Goal: Task Accomplishment & Management: Manage account settings

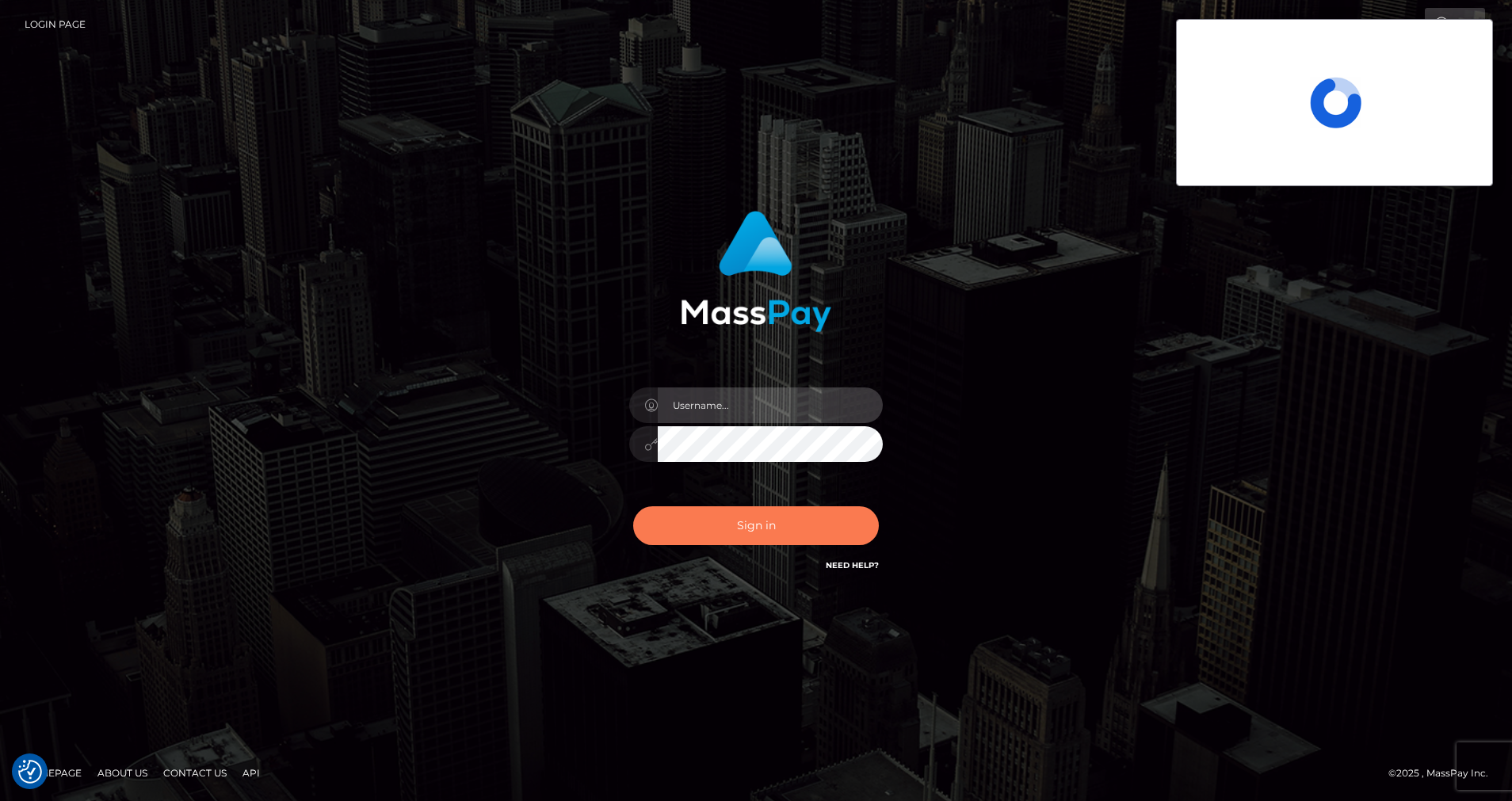
type input "cris.silversocial"
click at [686, 530] on button "Sign in" at bounding box center [756, 526] width 246 height 39
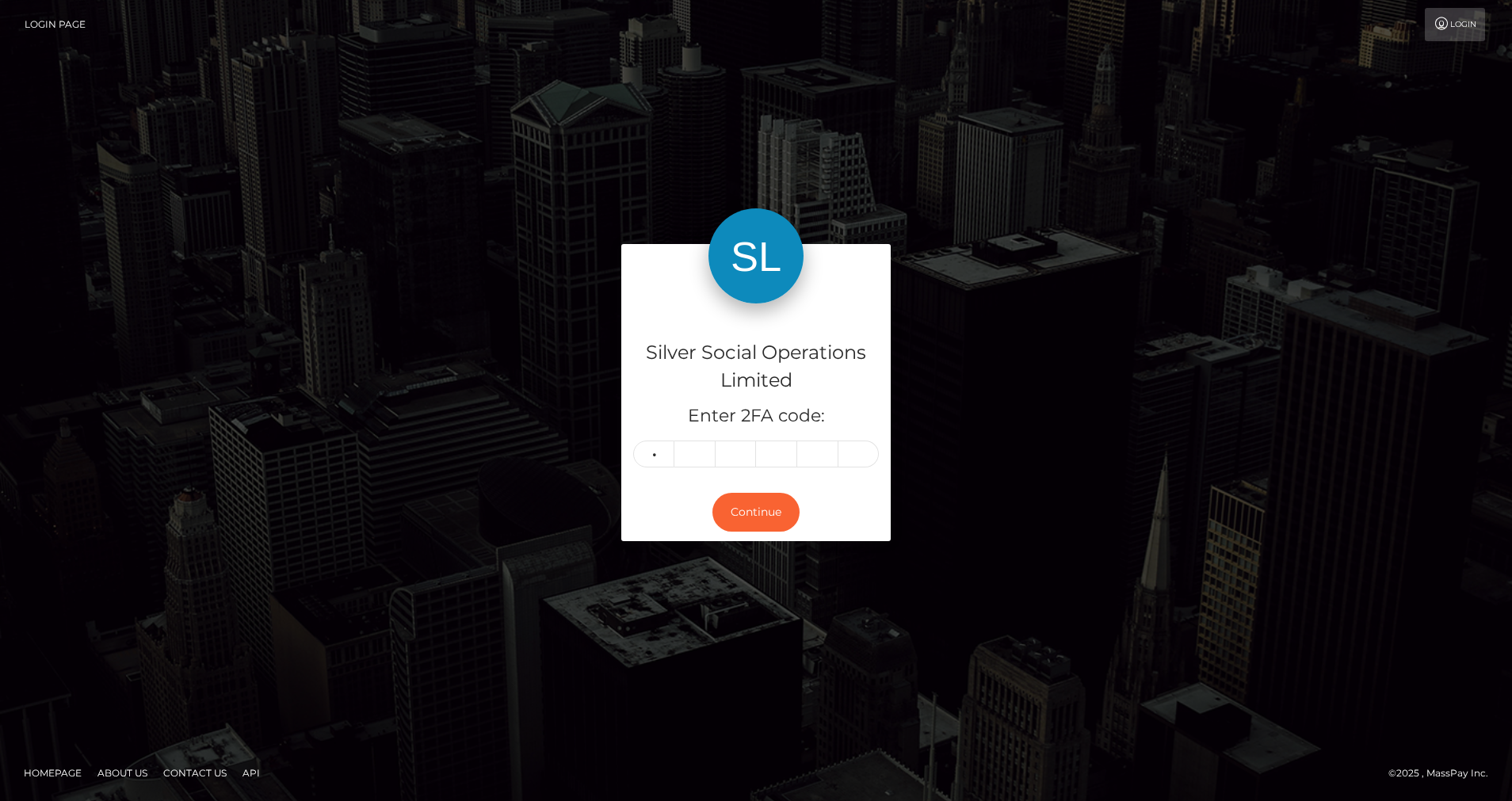
type input "0"
type input "7"
type input "2"
type input "0"
type input "8"
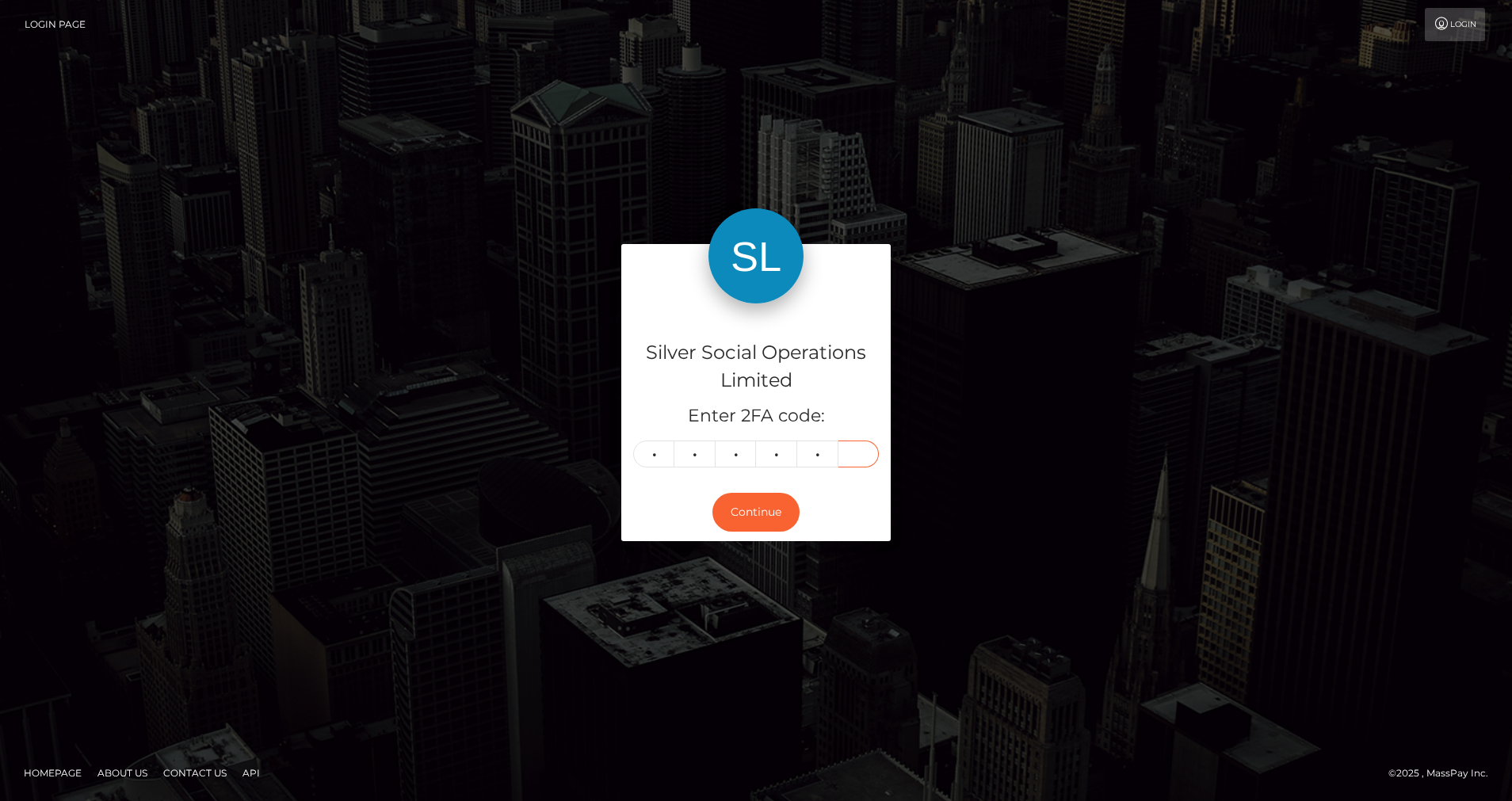
type input "6"
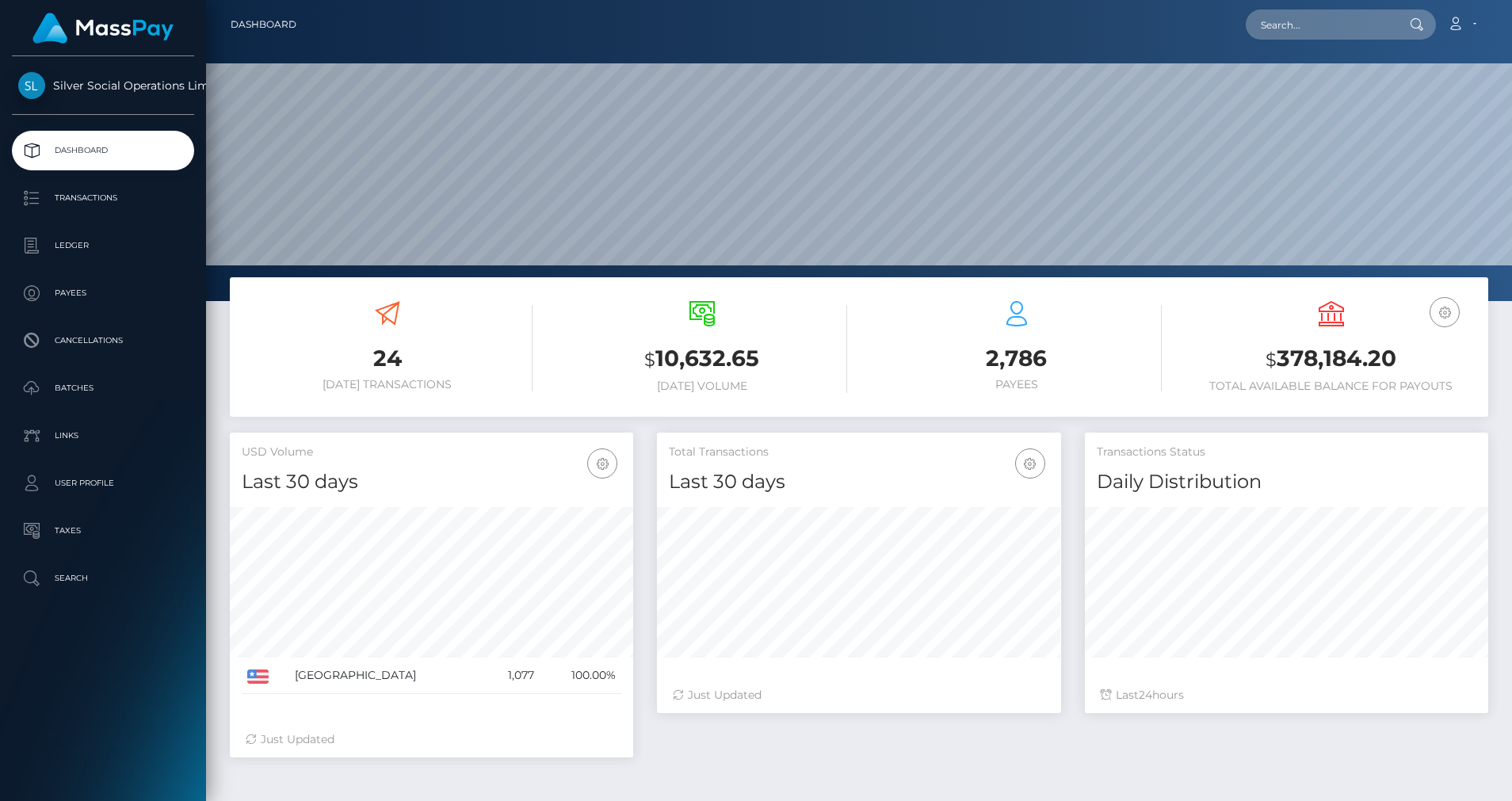
scroll to position [282, 405]
click at [94, 235] on p "Ledger" at bounding box center [102, 245] width 169 height 24
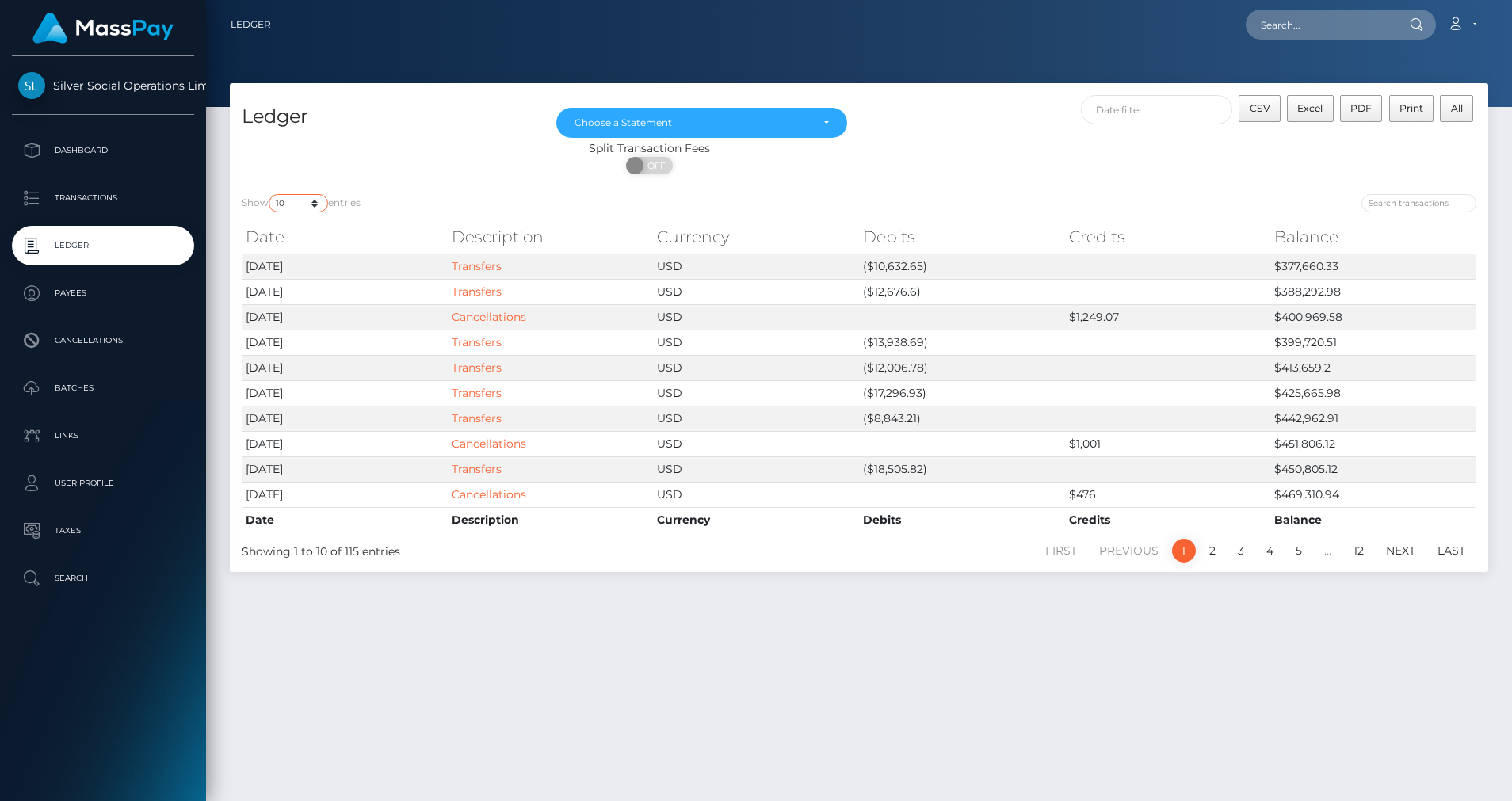
click at [319, 204] on select "10 25 50 100 250" at bounding box center [298, 203] width 60 height 18
select select "50"
click at [270, 194] on select "10 25 50 100 250" at bounding box center [298, 203] width 60 height 18
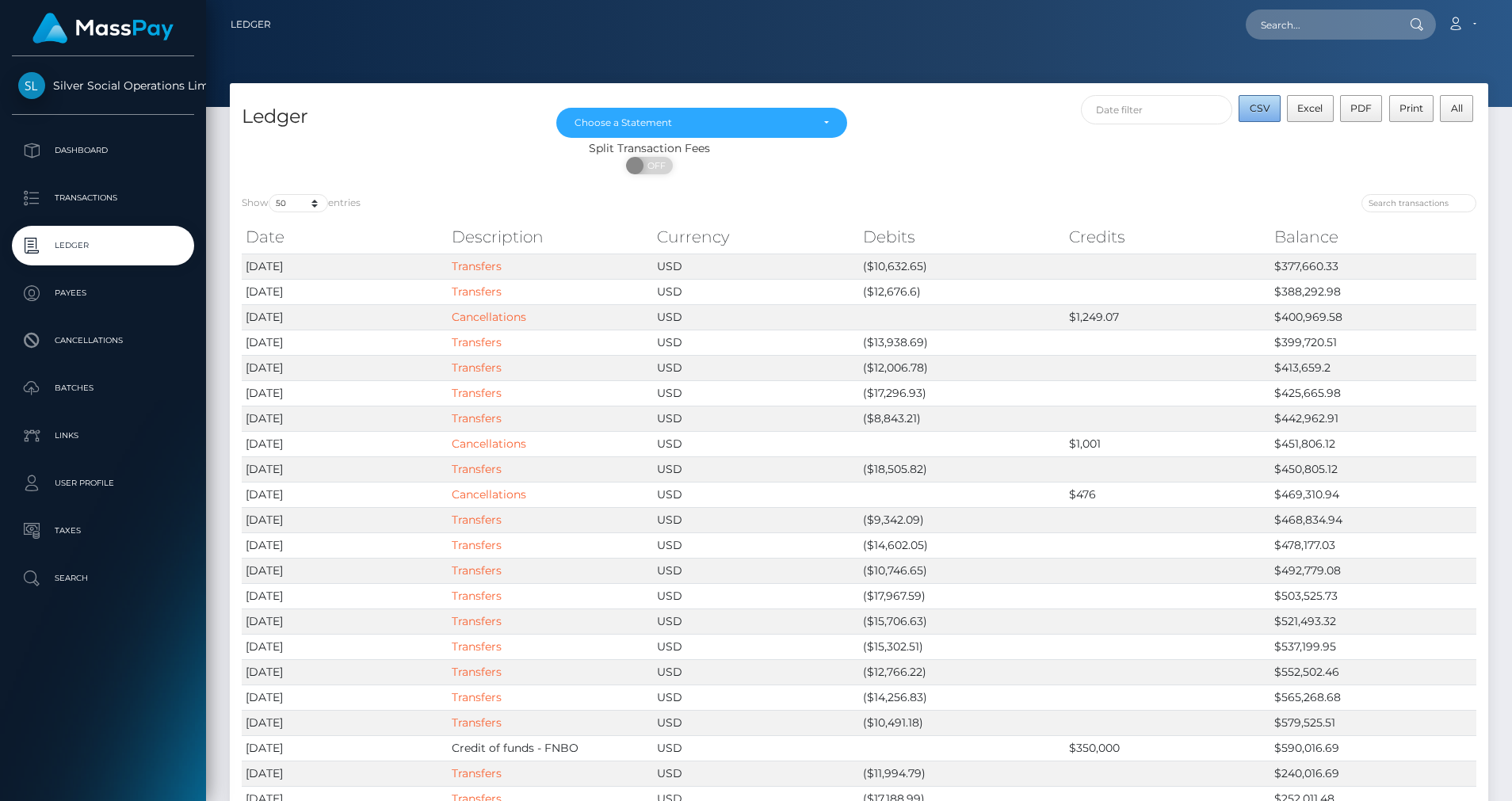
click at [1266, 115] on button "CSV" at bounding box center [1259, 109] width 42 height 27
click at [698, 137] on div "Choose a Statement" at bounding box center [701, 123] width 290 height 30
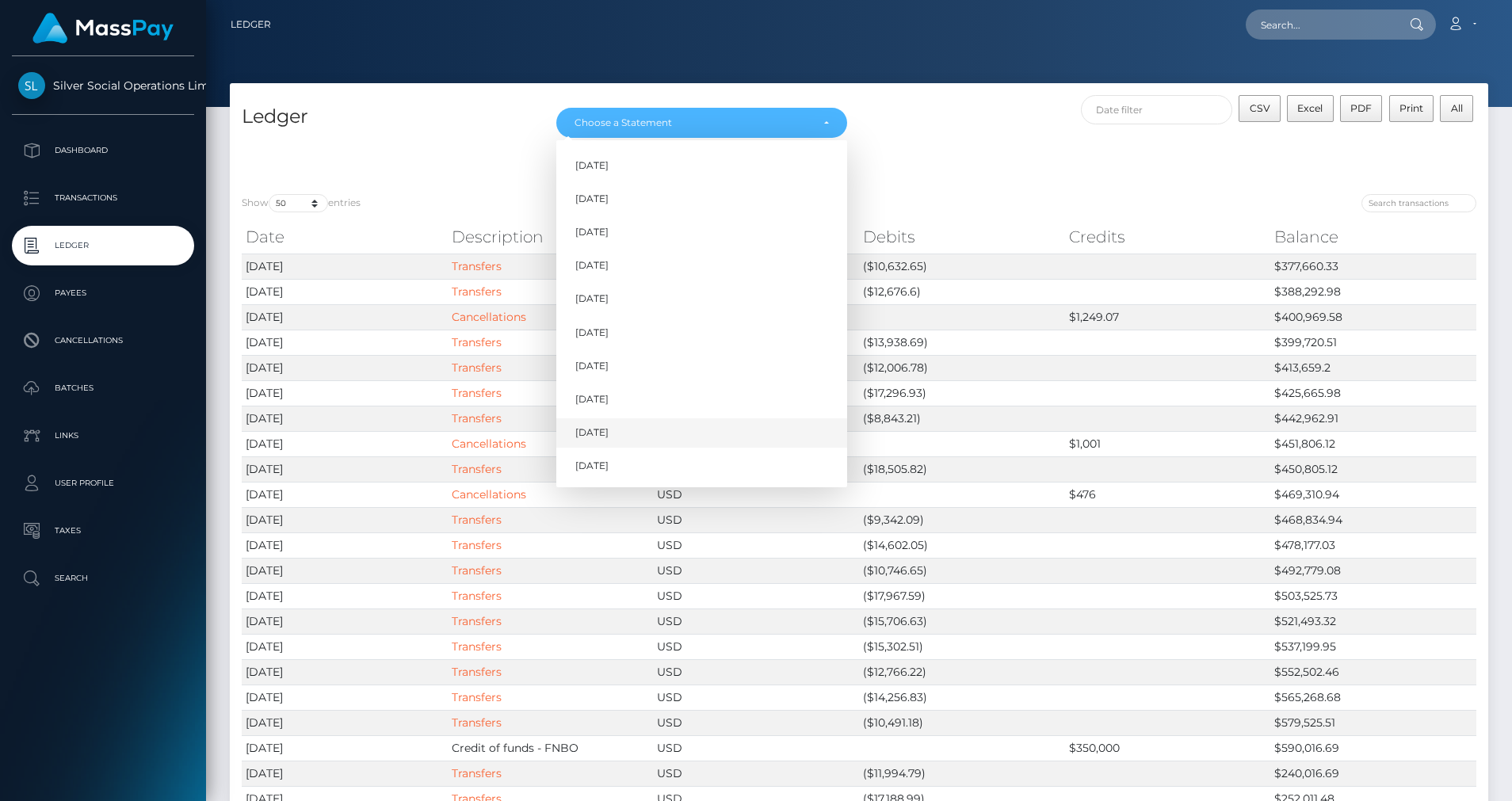
click at [599, 437] on span "Sep 2025" at bounding box center [592, 433] width 33 height 14
select select "Sep 2025"
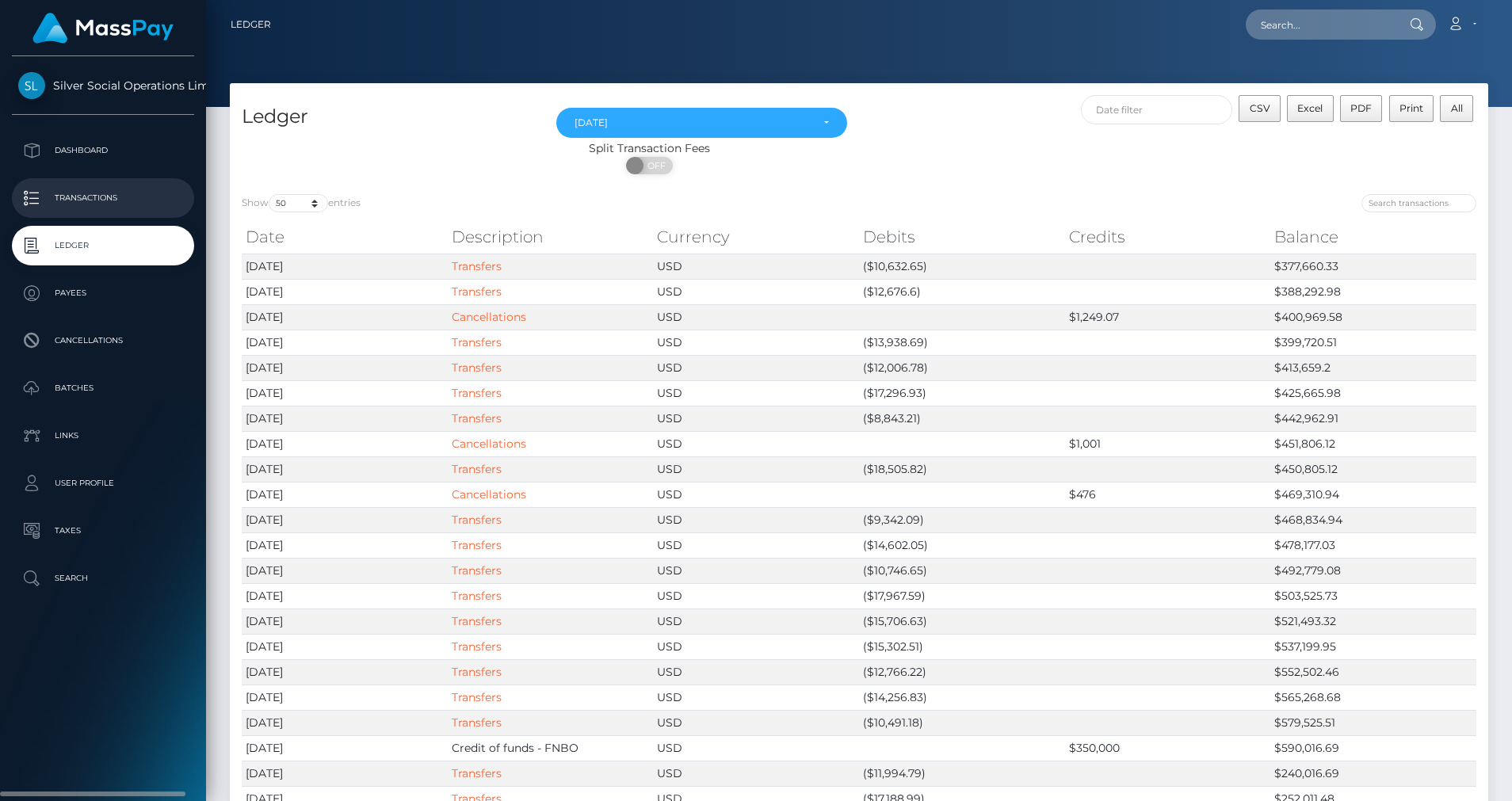
click at [104, 184] on link "Transactions" at bounding box center [102, 198] width 183 height 39
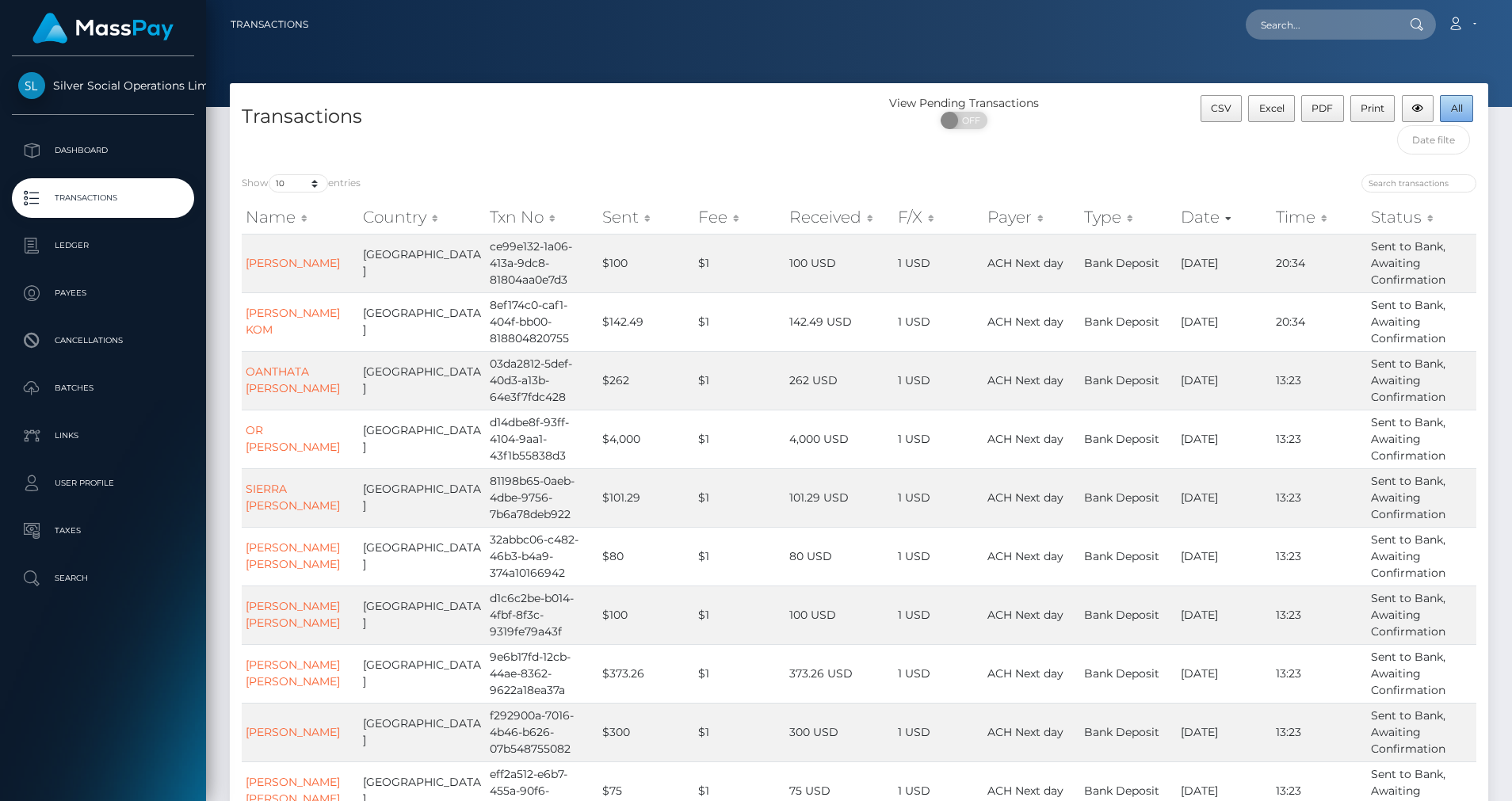
click at [1446, 111] on button "All" at bounding box center [1456, 109] width 33 height 27
